Goal: Download file/media

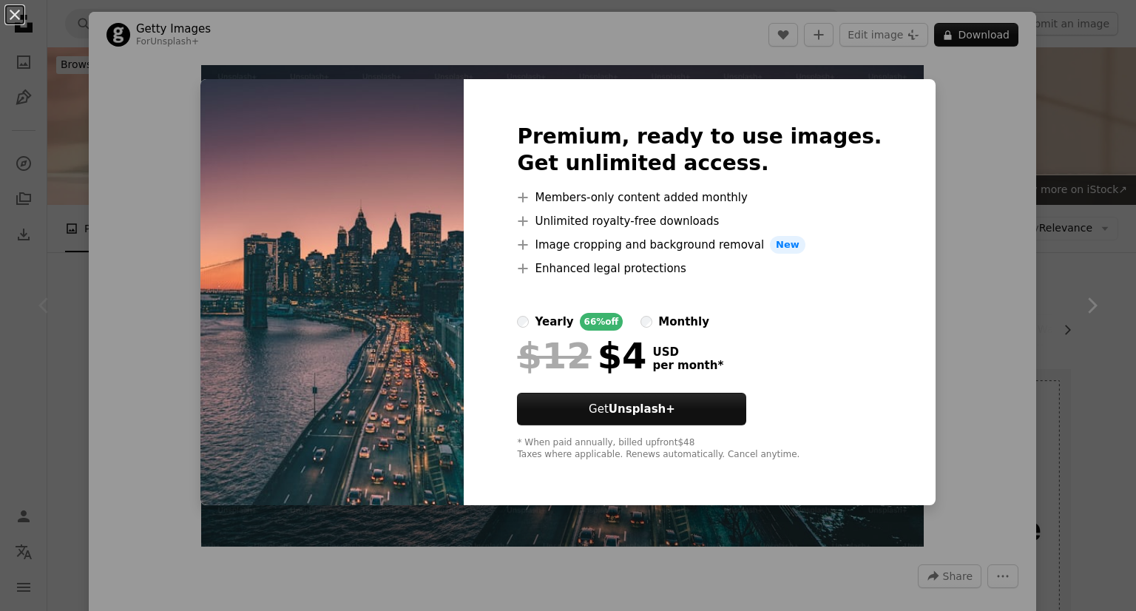
click at [362, 214] on img at bounding box center [331, 292] width 263 height 426
click at [375, 359] on img at bounding box center [331, 292] width 263 height 426
click at [13, 15] on button "An X shape" at bounding box center [15, 15] width 18 height 18
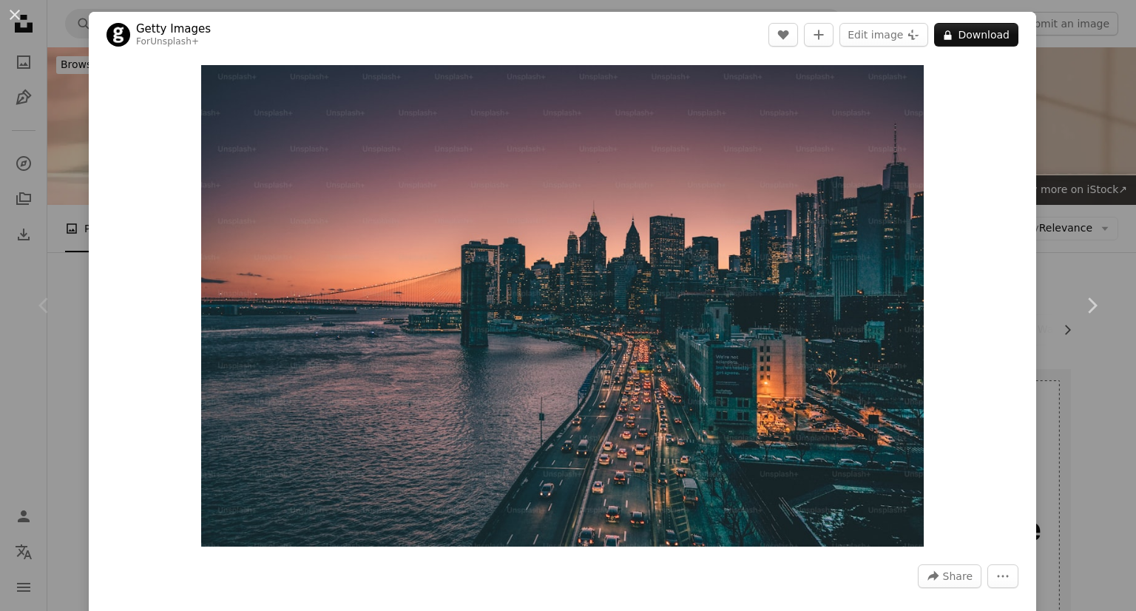
click at [13, 15] on button "An X shape" at bounding box center [15, 15] width 18 height 18
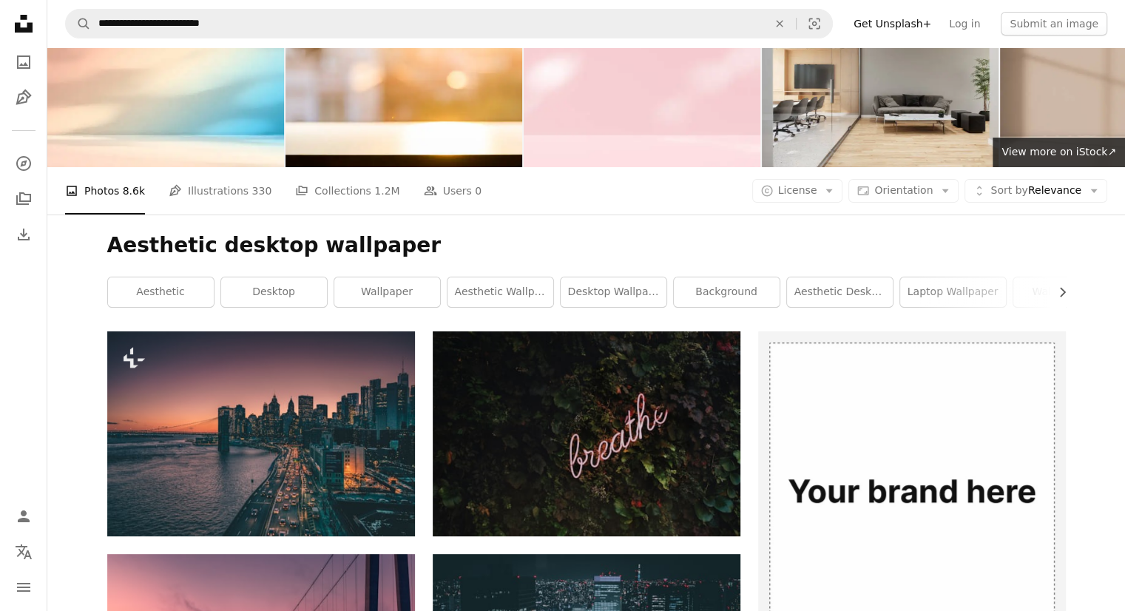
scroll to position [38, 0]
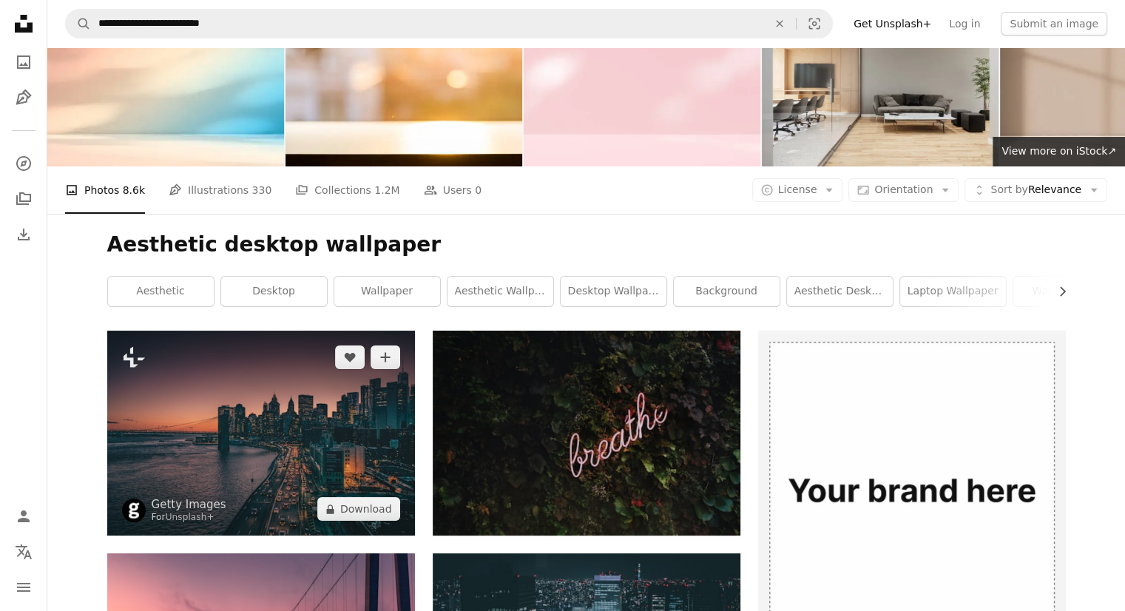
click at [356, 442] on img at bounding box center [261, 433] width 308 height 205
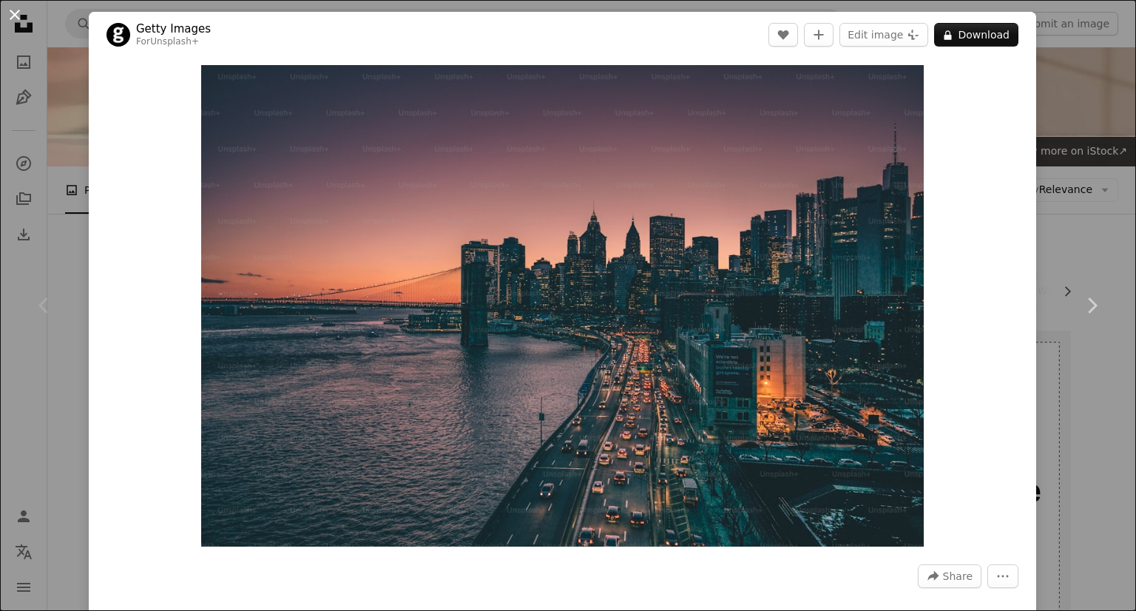
click at [19, 15] on button "An X shape" at bounding box center [15, 15] width 18 height 18
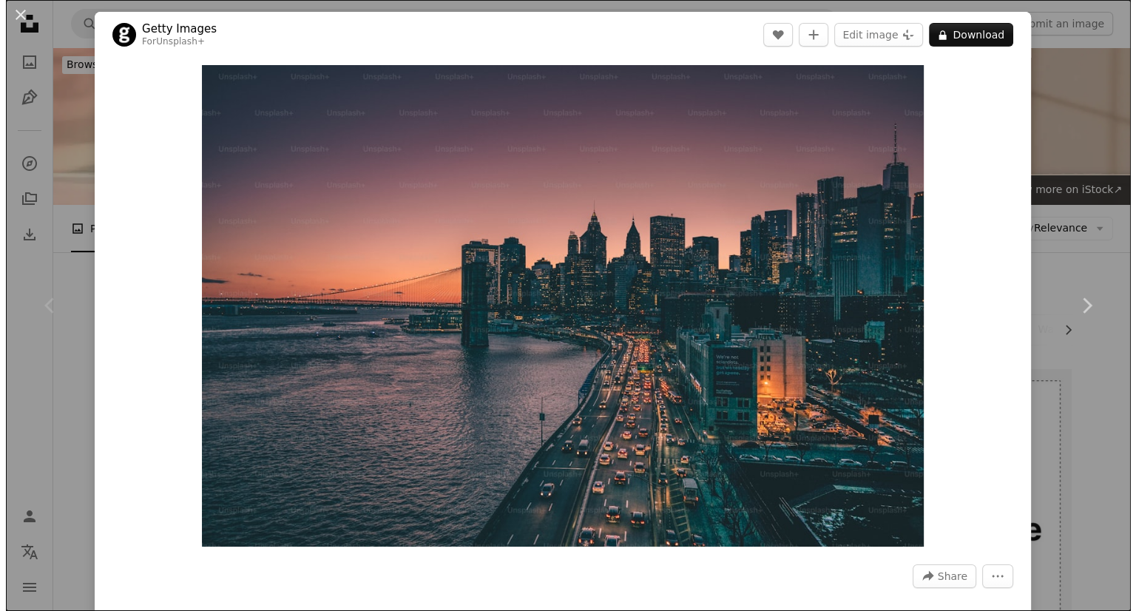
scroll to position [38, 0]
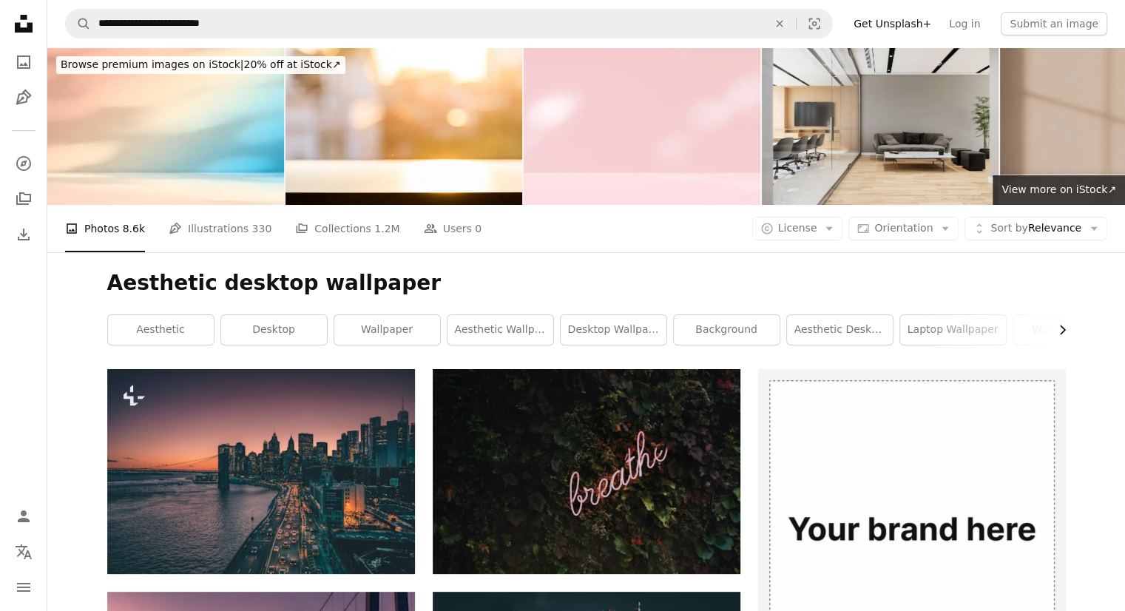
click at [1066, 324] on icon "Chevron right" at bounding box center [1062, 329] width 15 height 15
